Goal: Task Accomplishment & Management: Use online tool/utility

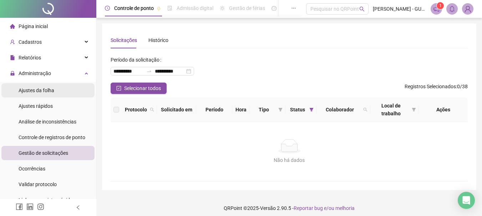
click at [41, 93] on span "Ajustes da folha" at bounding box center [37, 91] width 36 height 6
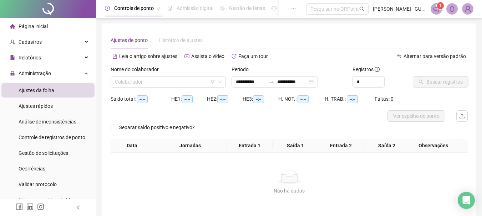
click at [44, 89] on span "Ajustes da folha" at bounding box center [37, 91] width 36 height 6
click at [148, 76] on div "Nome do colaborador" at bounding box center [168, 71] width 115 height 11
click at [150, 80] on input "search" at bounding box center [165, 82] width 100 height 11
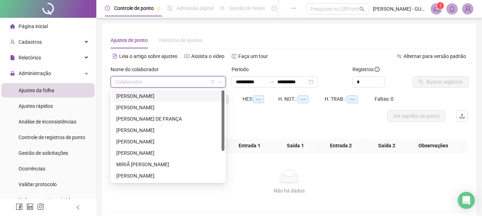
click at [152, 96] on div "[PERSON_NAME]" at bounding box center [168, 96] width 104 height 8
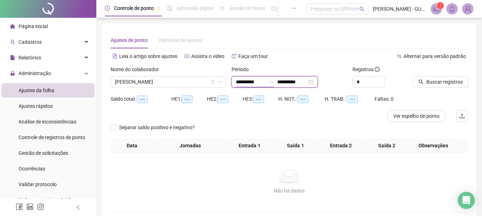
click at [251, 84] on input "**********" at bounding box center [251, 82] width 30 height 8
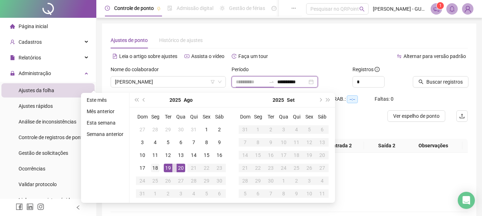
type input "**********"
click at [157, 167] on div "18" at bounding box center [155, 168] width 9 height 9
type input "**********"
click at [177, 169] on div "20" at bounding box center [180, 168] width 9 height 9
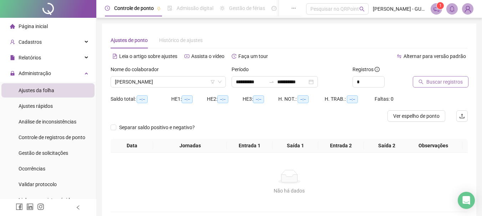
click at [454, 80] on span "Buscar registros" at bounding box center [444, 82] width 36 height 8
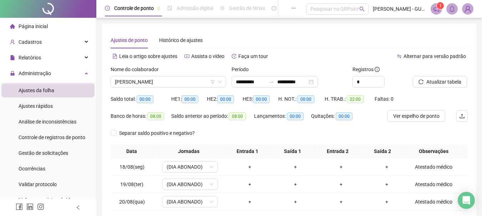
scroll to position [36, 0]
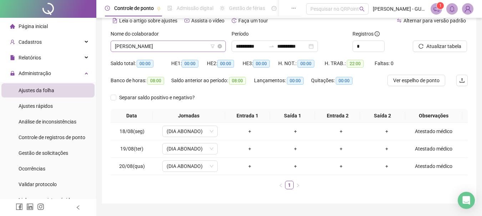
click at [185, 45] on span "[PERSON_NAME]" at bounding box center [168, 46] width 107 height 11
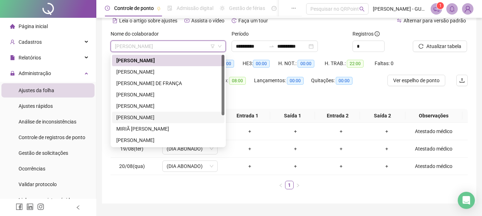
scroll to position [46, 0]
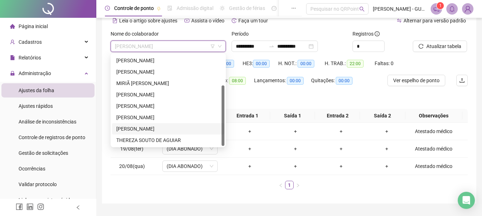
click at [160, 132] on div "[PERSON_NAME]" at bounding box center [168, 129] width 104 height 8
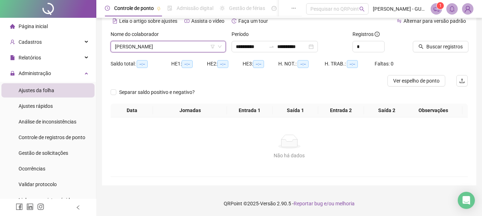
scroll to position [35, 0]
click at [426, 48] on button "Buscar registros" at bounding box center [441, 46] width 56 height 11
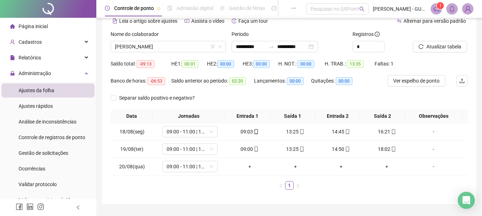
click at [45, 28] on span "Página inicial" at bounding box center [33, 27] width 29 height 6
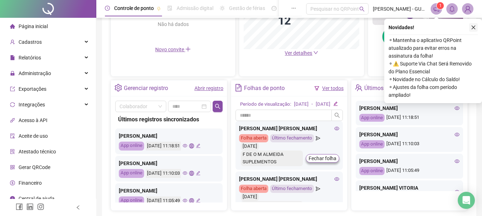
click at [472, 28] on icon "close" at bounding box center [473, 27] width 5 height 5
